Goal: Check status

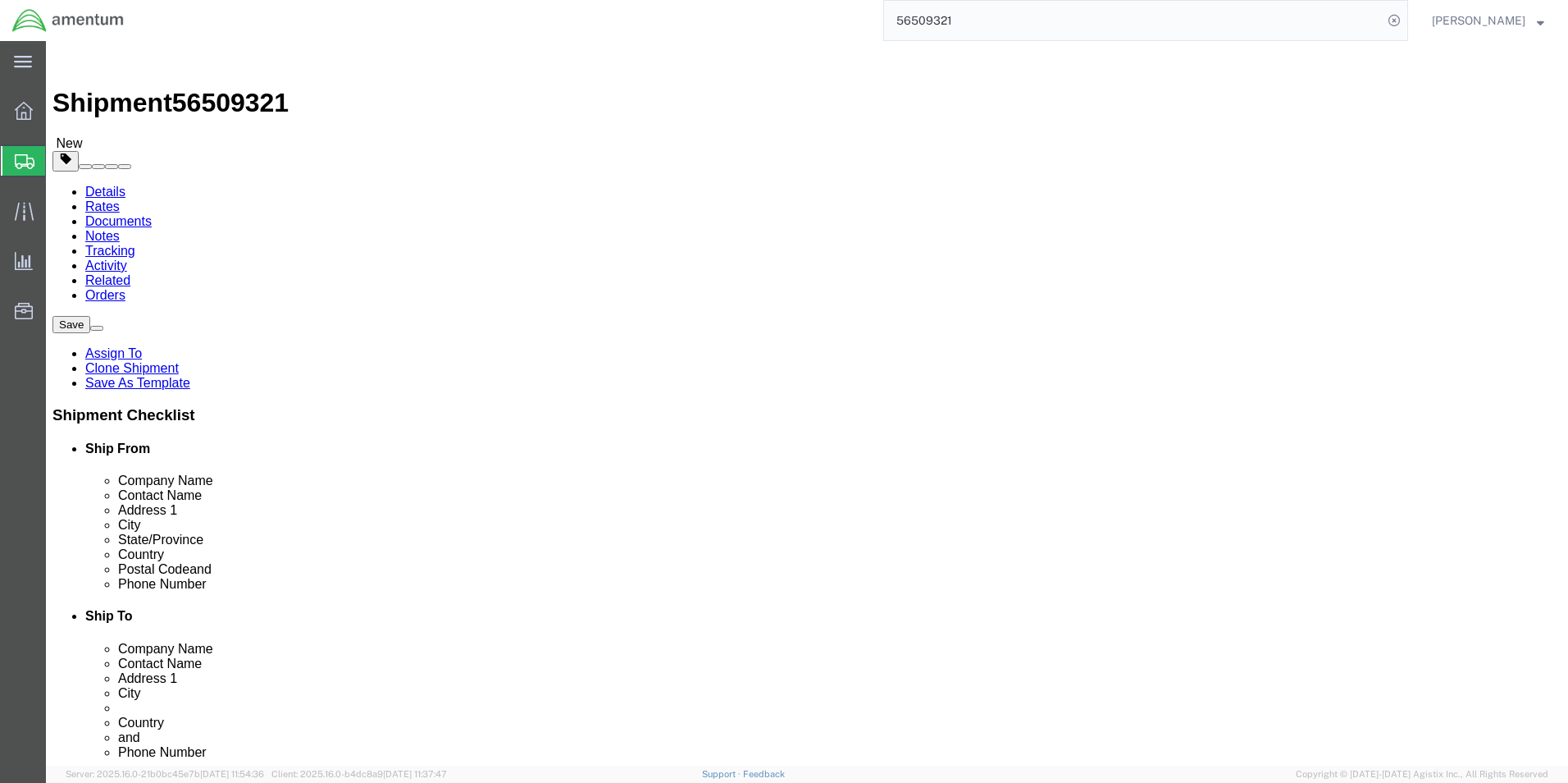
click link "Package Information"
click dd "4.00 Each"
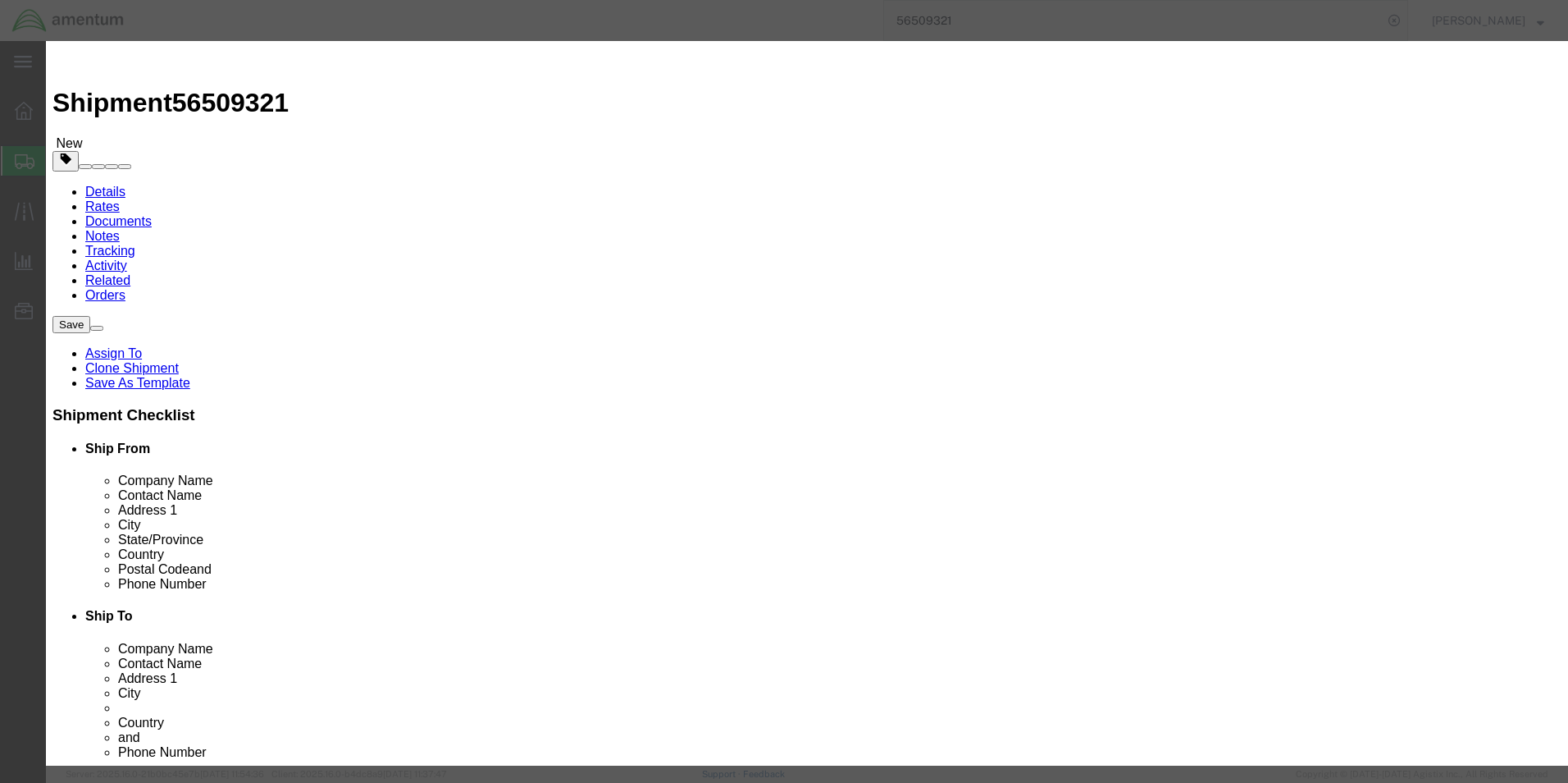
scroll to position [33, 0]
drag, startPoint x: 524, startPoint y: 245, endPoint x: 571, endPoint y: 278, distance: 57.4
click textarea "• (2) full size drawings sets (24”x34”) • (2) half size drawing sets (11”x18”) …"
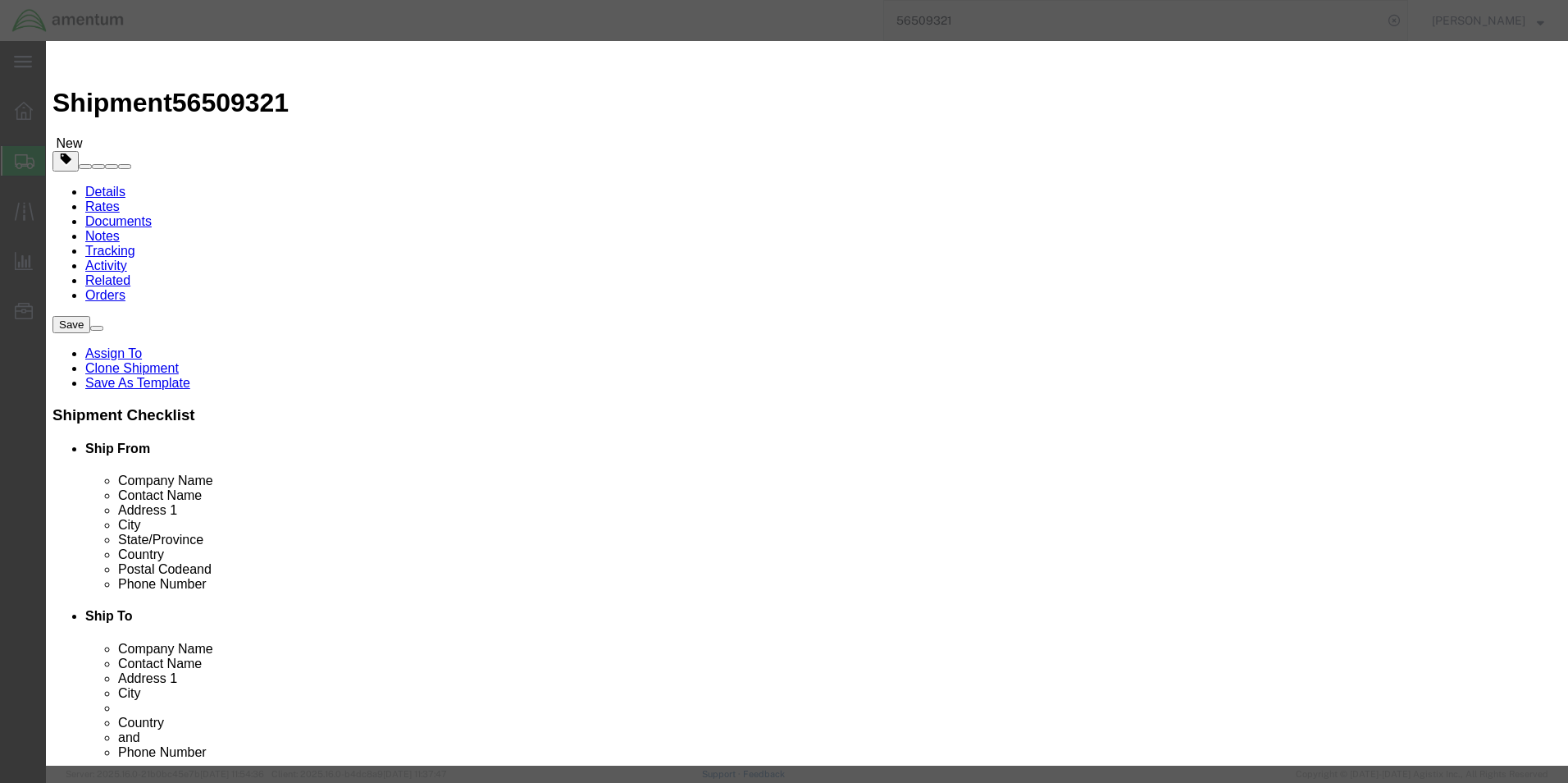
drag, startPoint x: 524, startPoint y: 253, endPoint x: 692, endPoint y: 261, distance: 168.2
click textarea "• (2) full size drawings sets (24”x34”) • (2) half size drawing sets (11”x18”) …"
drag, startPoint x: 586, startPoint y: 254, endPoint x: 775, endPoint y: 245, distance: 189.2
click div "Serial"
click icon "button"
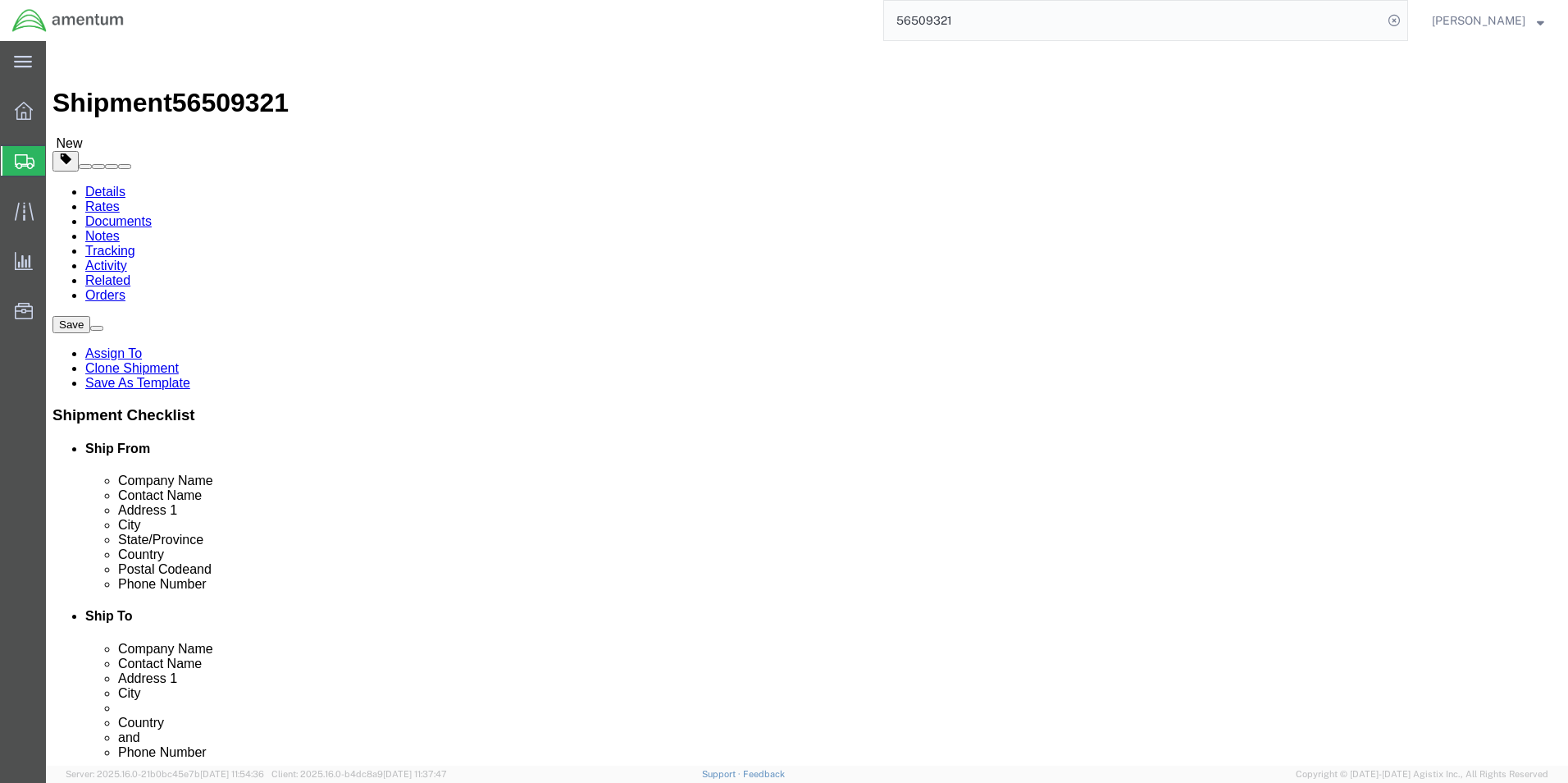
click div "Pieces: 4.00 Each Total value: 200.00 USD"
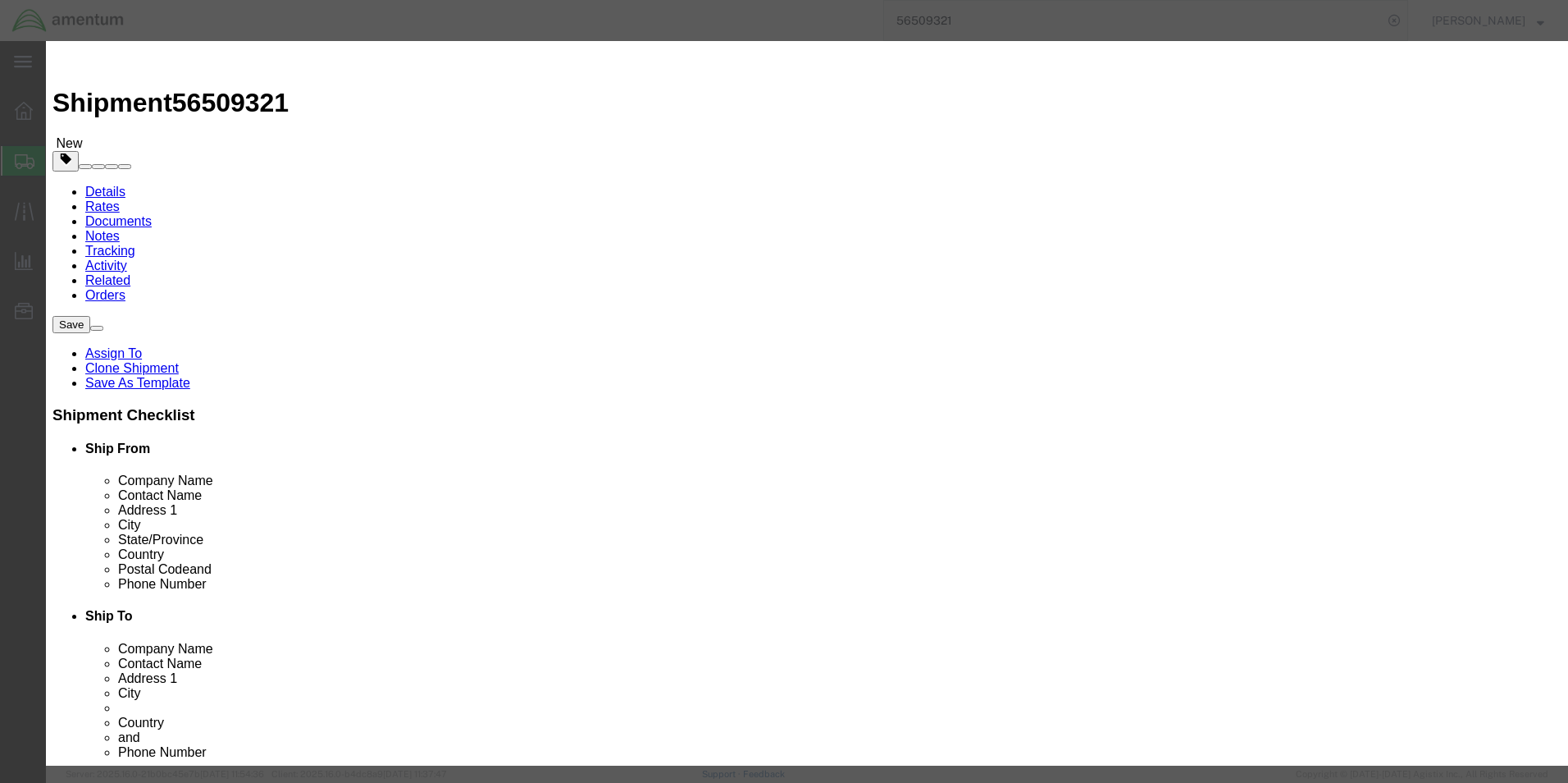
scroll to position [33, 0]
drag, startPoint x: 524, startPoint y: 253, endPoint x: 607, endPoint y: 264, distance: 83.7
click textarea "• (2) full size drawings sets (24”x34”) • (2) half size drawing sets (11”x18”) …"
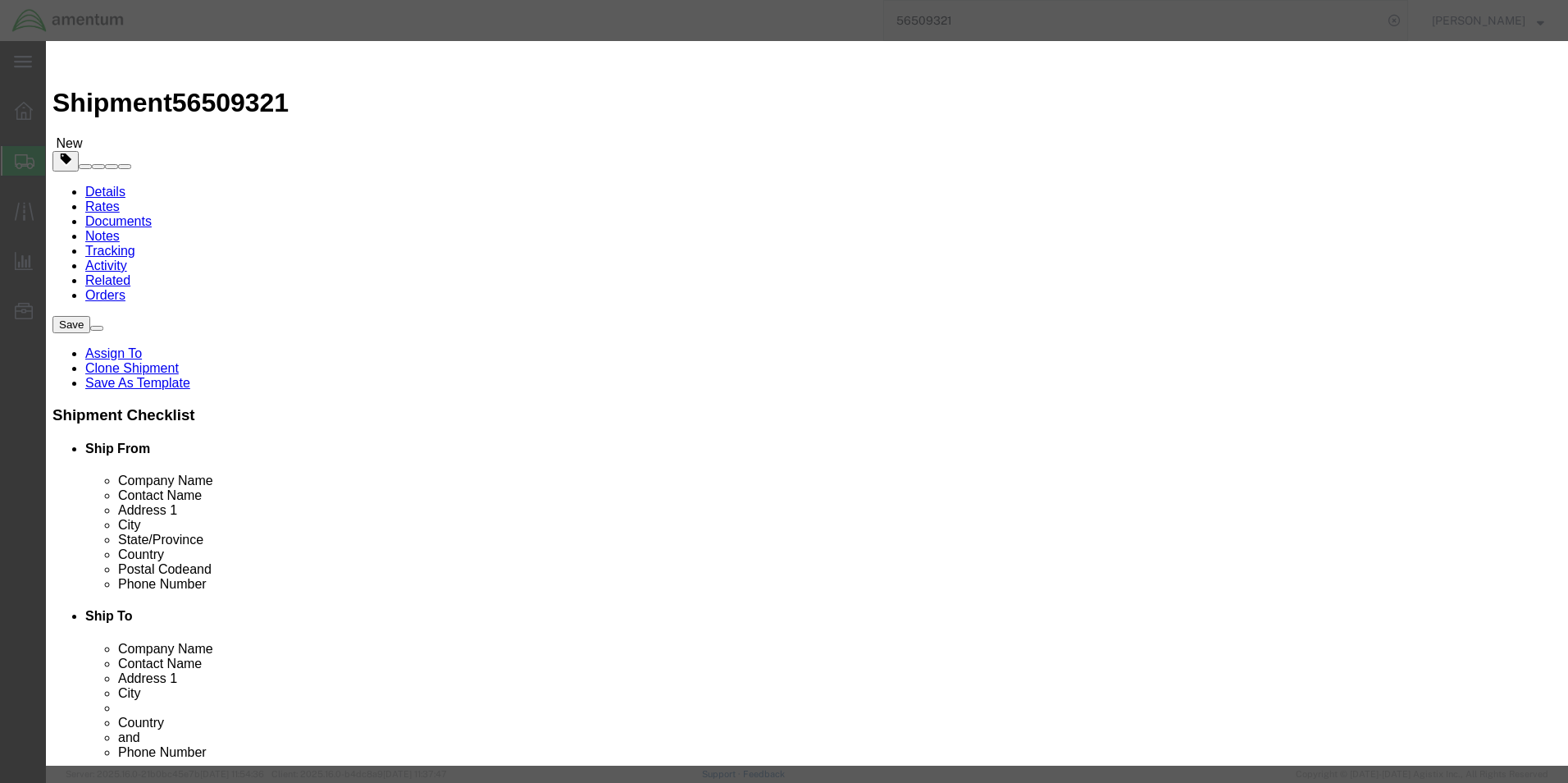
drag, startPoint x: 522, startPoint y: 251, endPoint x: 564, endPoint y: 256, distance: 42.3
click textarea "• (2) full size drawings sets (24”x34”) • (2) half size drawing sets (11”x18”) …"
drag, startPoint x: 1195, startPoint y: 627, endPoint x: 1173, endPoint y: 641, distance: 26.1
click button "Close"
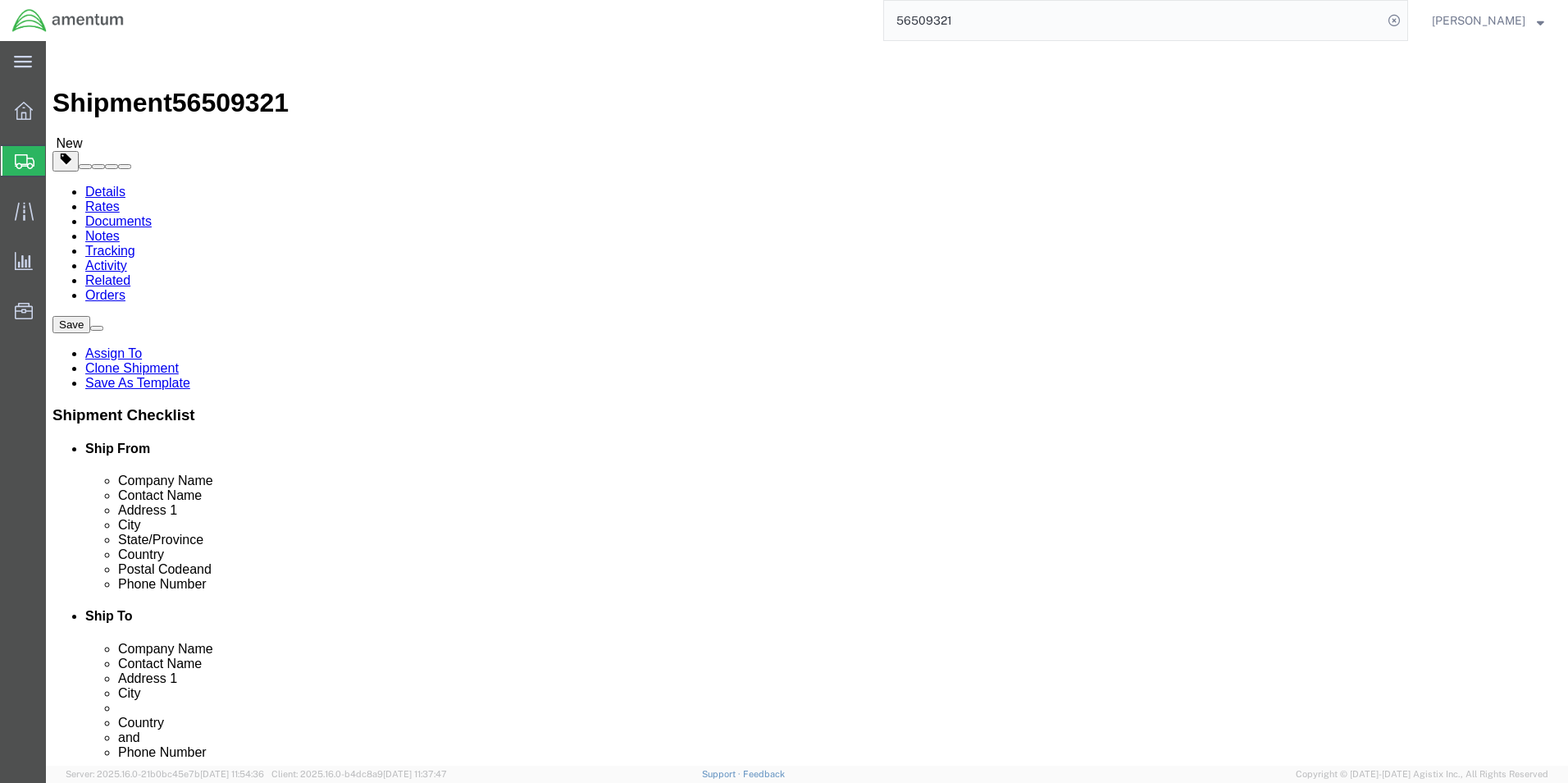
drag, startPoint x: 52, startPoint y: 328, endPoint x: 126, endPoint y: 412, distance: 111.9
click div "Number 1"
click dd "200.00 USD"
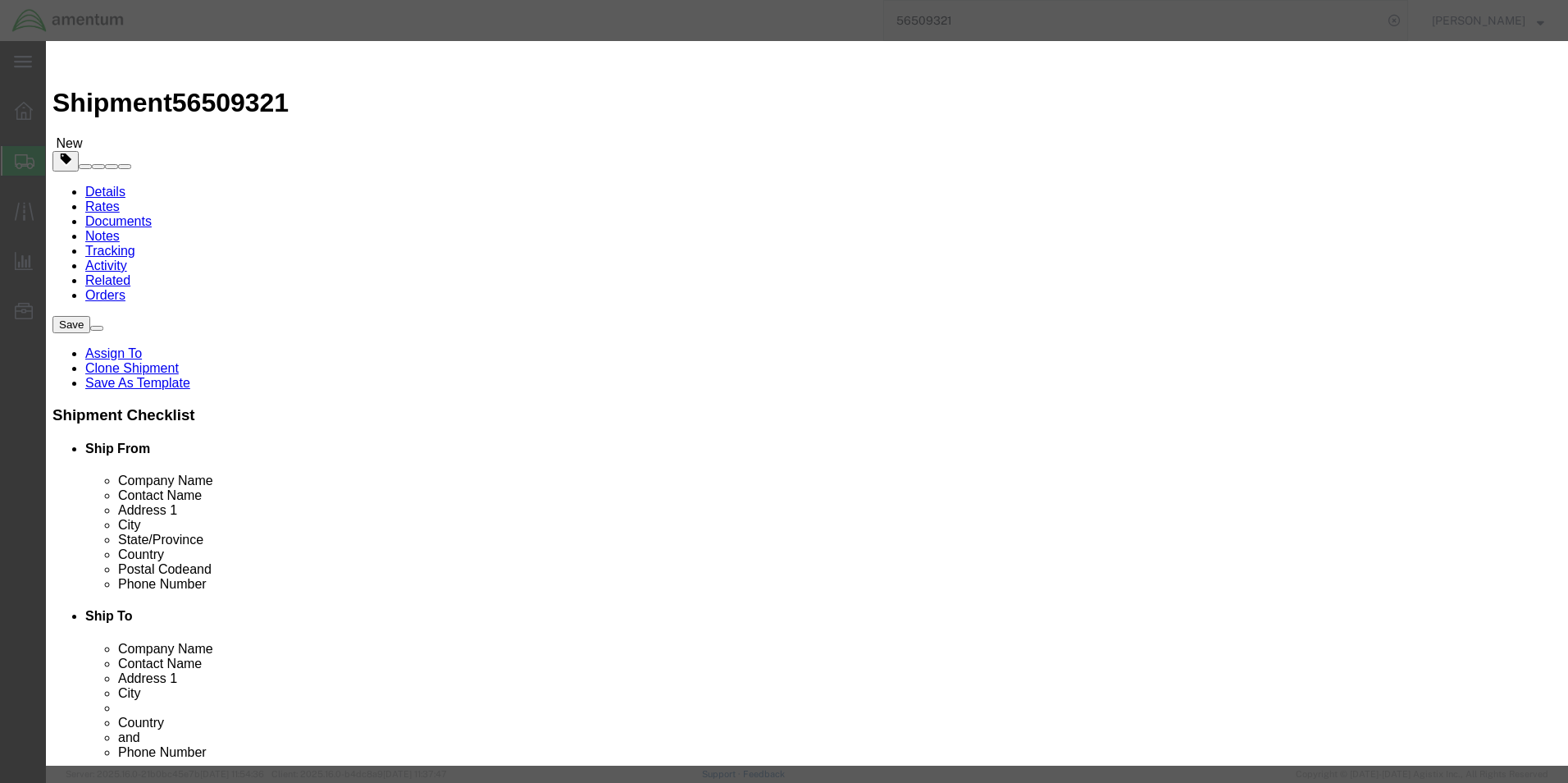
scroll to position [33, 0]
click icon "button"
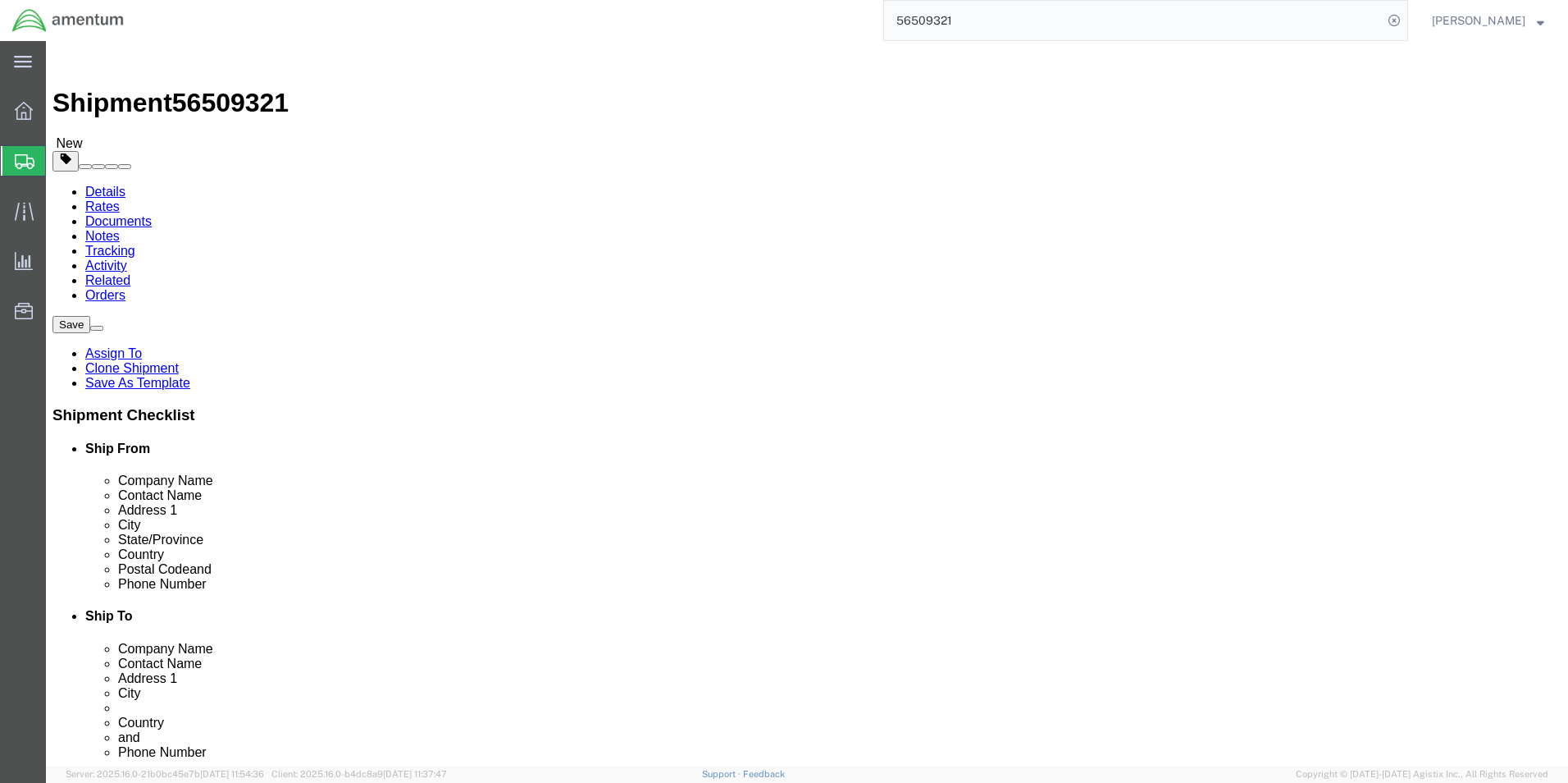
click icon
drag, startPoint x: 912, startPoint y: 339, endPoint x: 807, endPoint y: 341, distance: 105.0
click div "[PERSON_NAME]"
click input "text"
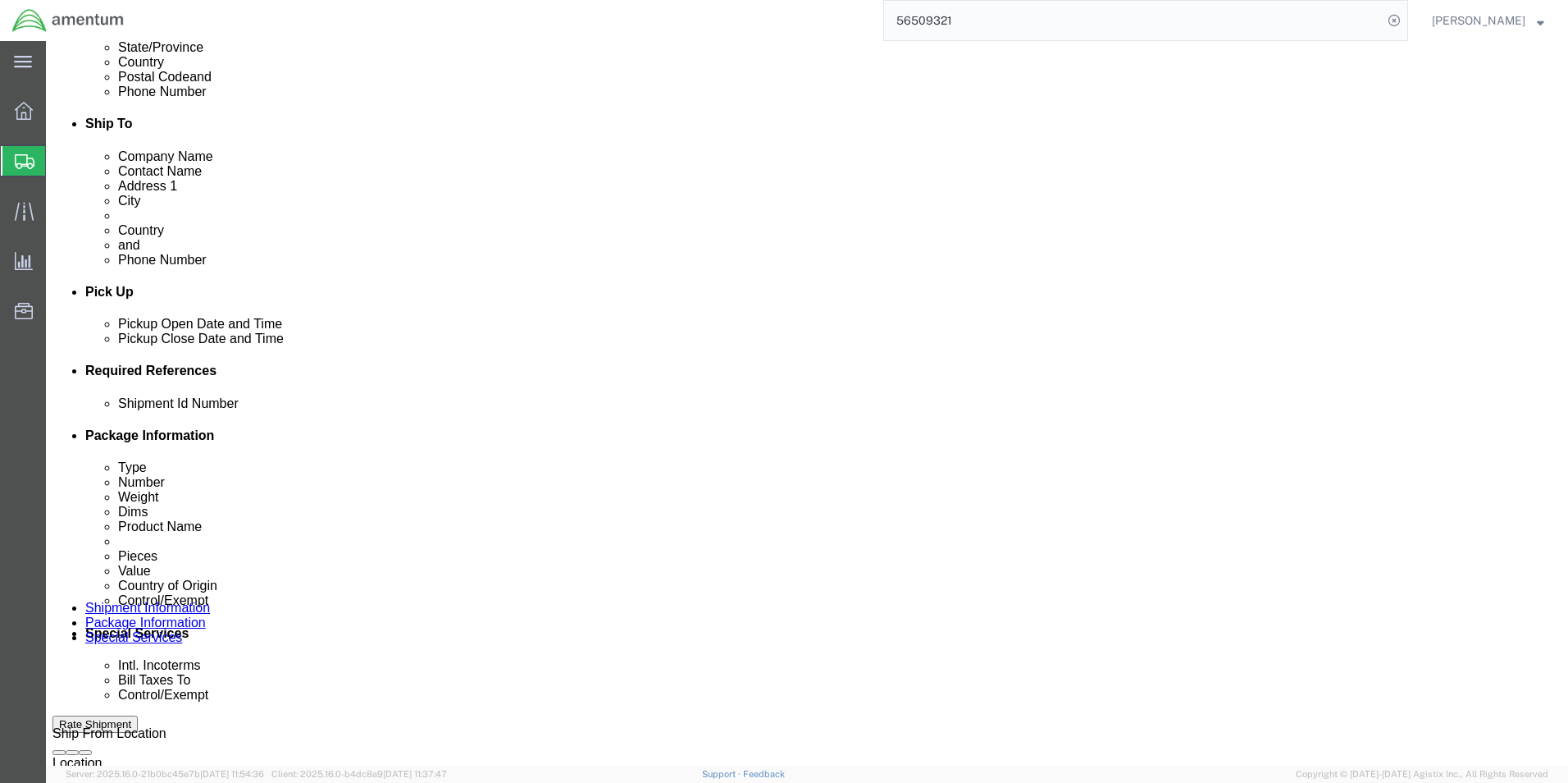
click div "Please fix the following errors Ship From Location Location Select Select My Pr…"
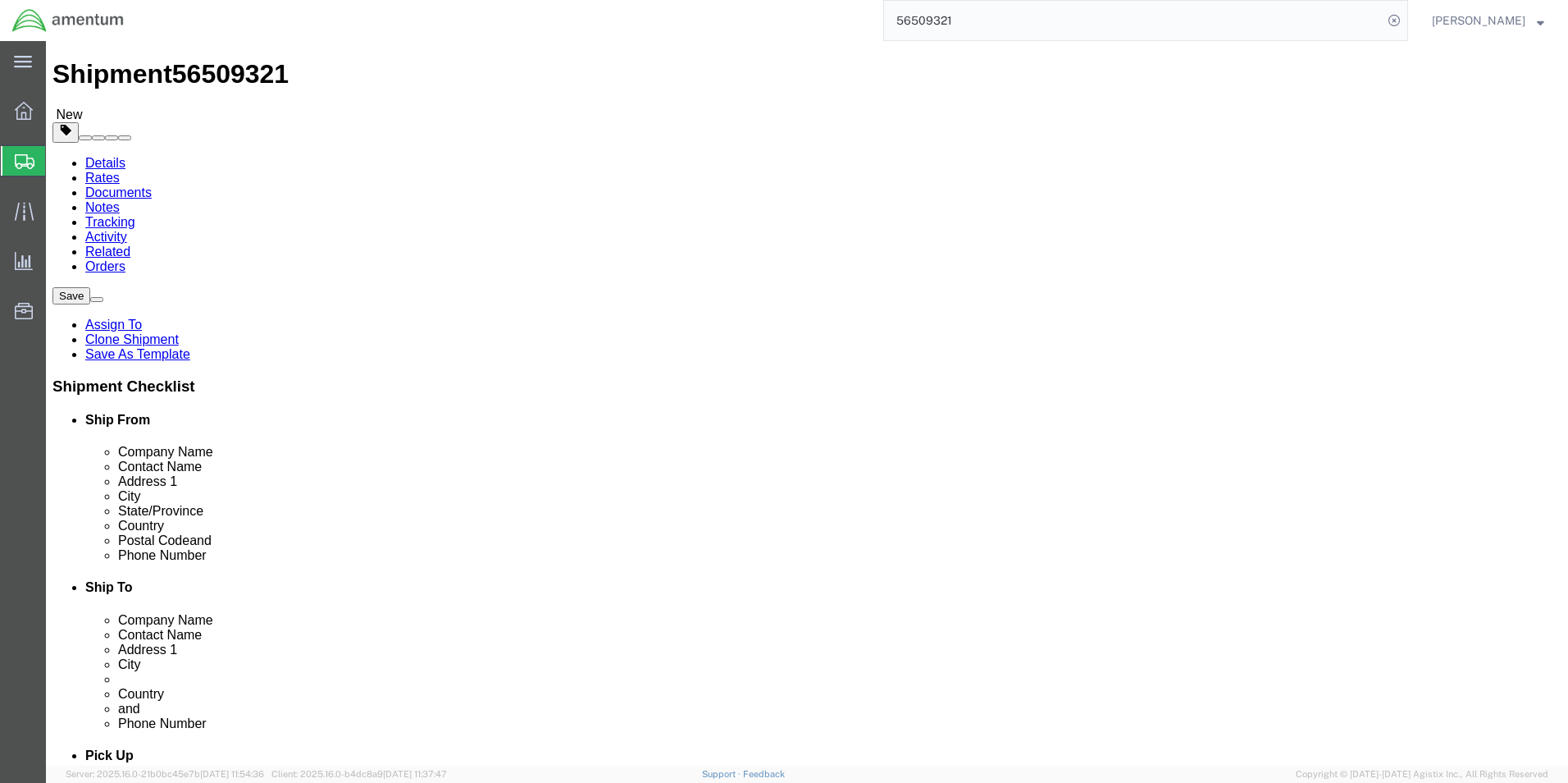
scroll to position [0, 0]
